Goal: Task Accomplishment & Management: Use online tool/utility

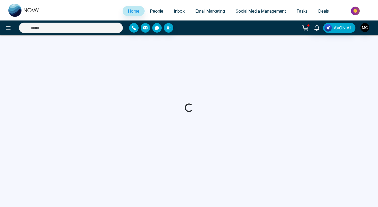
select select "*"
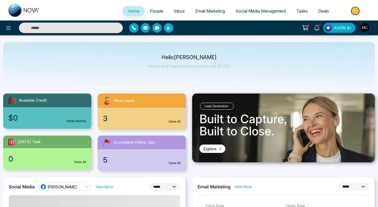
click at [150, 107] on div "New Leads" at bounding box center [142, 101] width 88 height 14
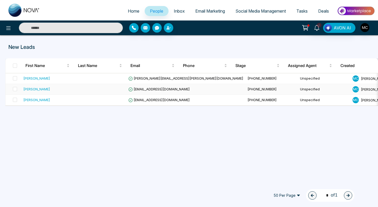
click at [32, 91] on div "[PERSON_NAME]" at bounding box center [36, 88] width 27 height 5
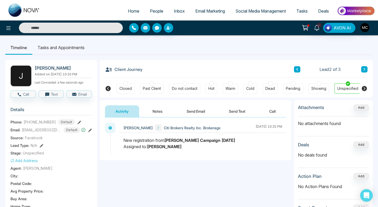
scroll to position [0, 141]
drag, startPoint x: 28, startPoint y: 121, endPoint x: 55, endPoint y: 124, distance: 27.7
click at [55, 124] on div "[PHONE_NUMBER] Default" at bounding box center [49, 122] width 51 height 6
copy span "9058740873"
